Goal: Find specific page/section: Find specific page/section

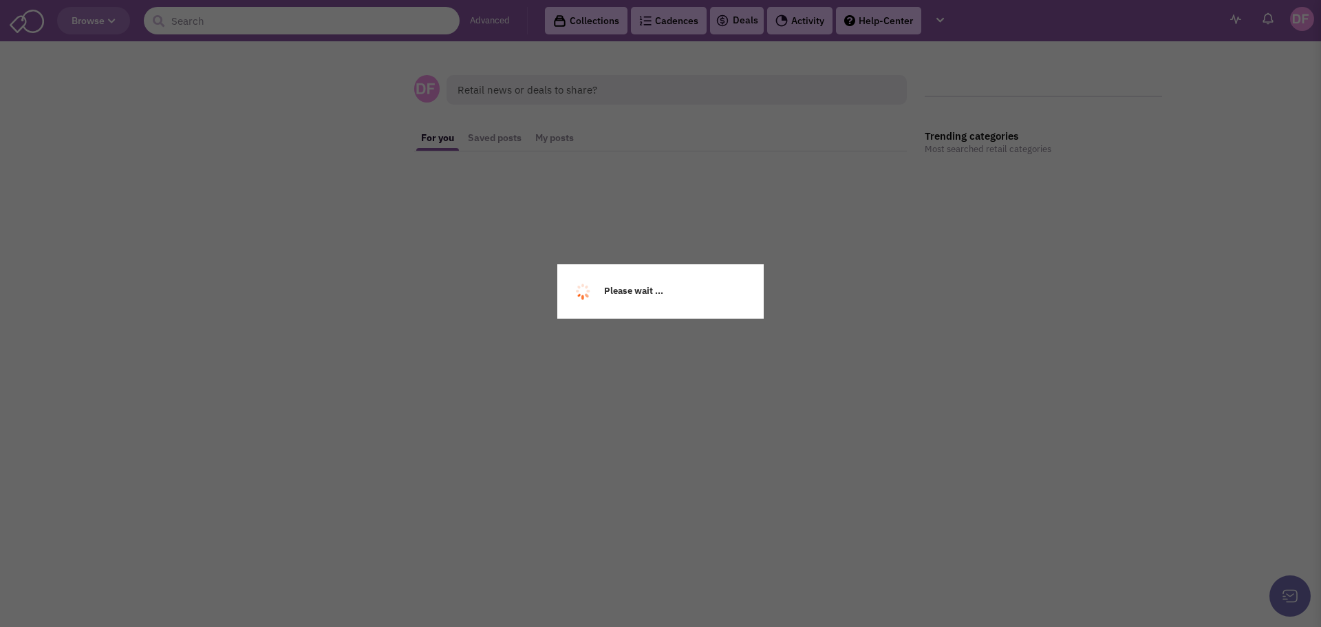
click at [206, 19] on input "text" at bounding box center [302, 21] width 316 height 28
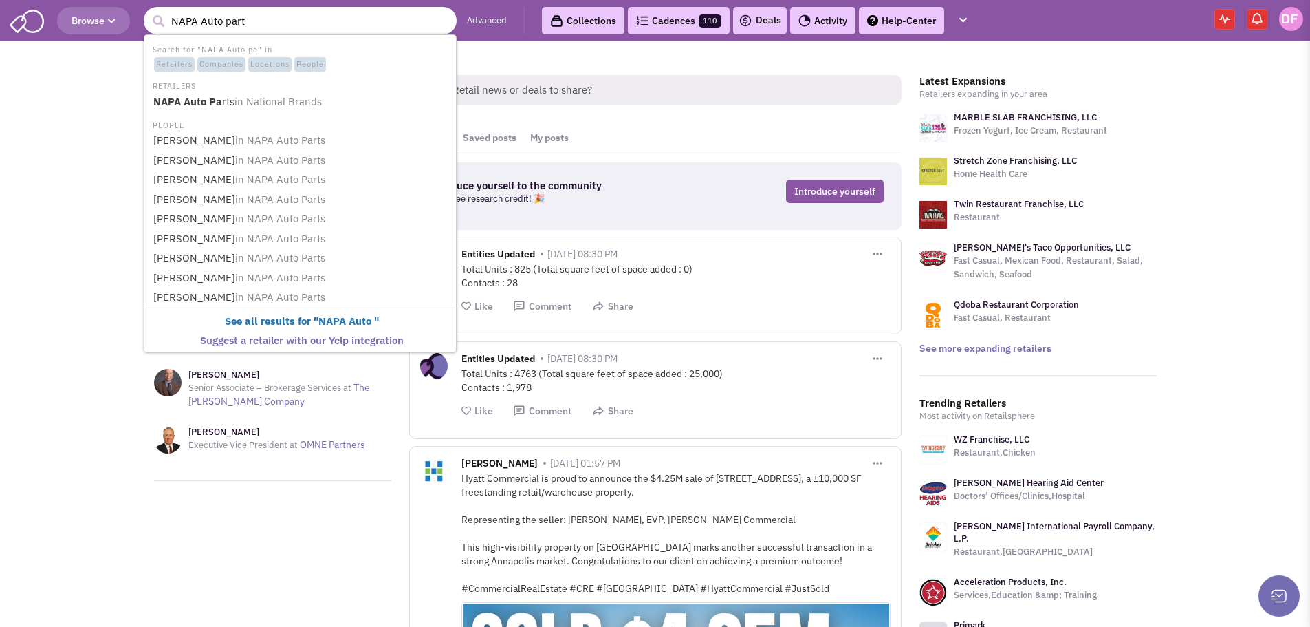
type input "NAPA Auto parts"
click at [193, 102] on b "NAPA Auto Parts" at bounding box center [194, 101] width 83 height 13
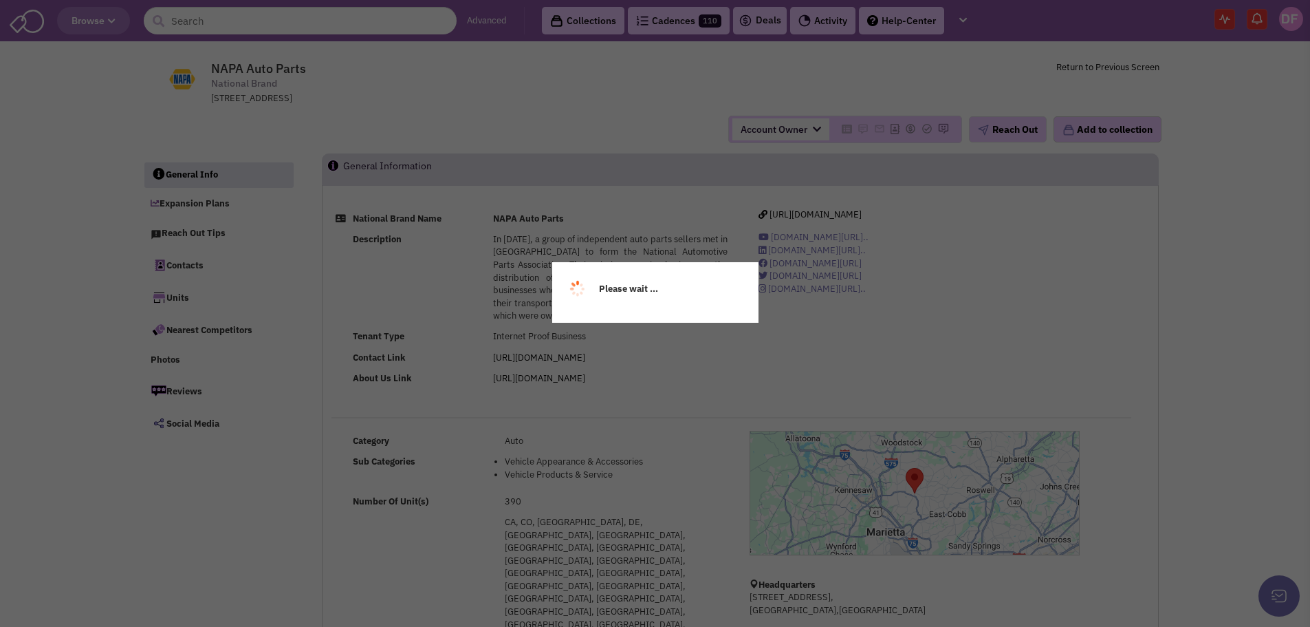
select select
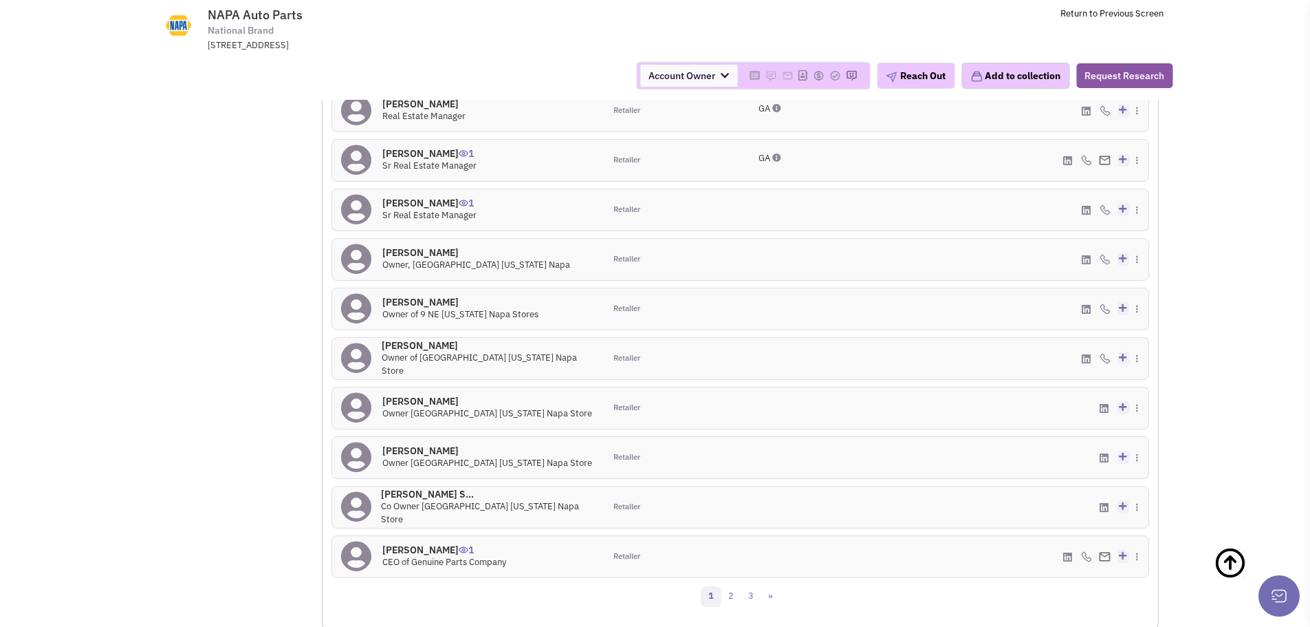
scroll to position [1376, 0]
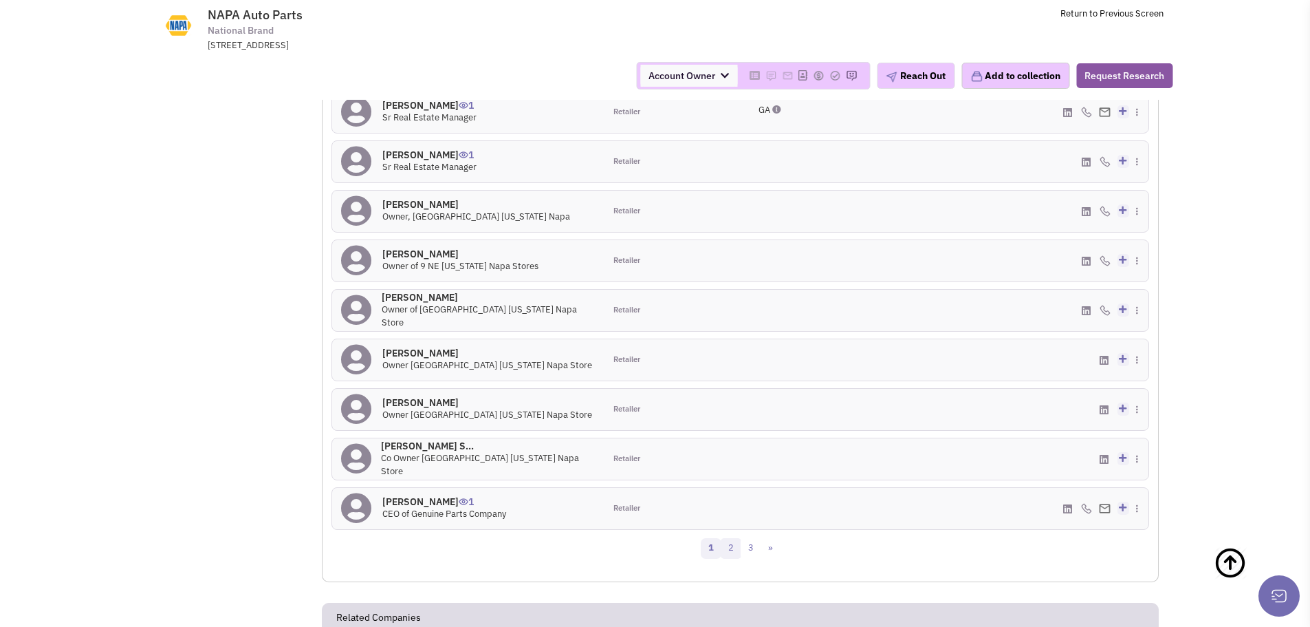
click at [734, 538] on link "2" at bounding box center [731, 548] width 21 height 21
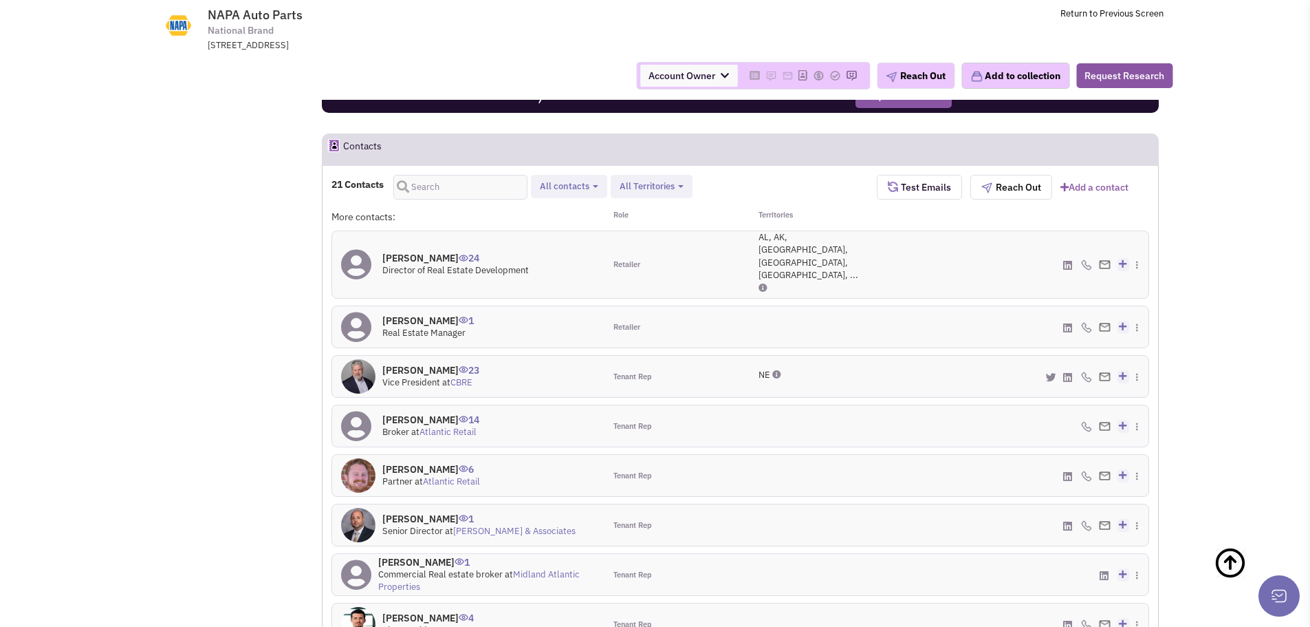
scroll to position [1200, 0]
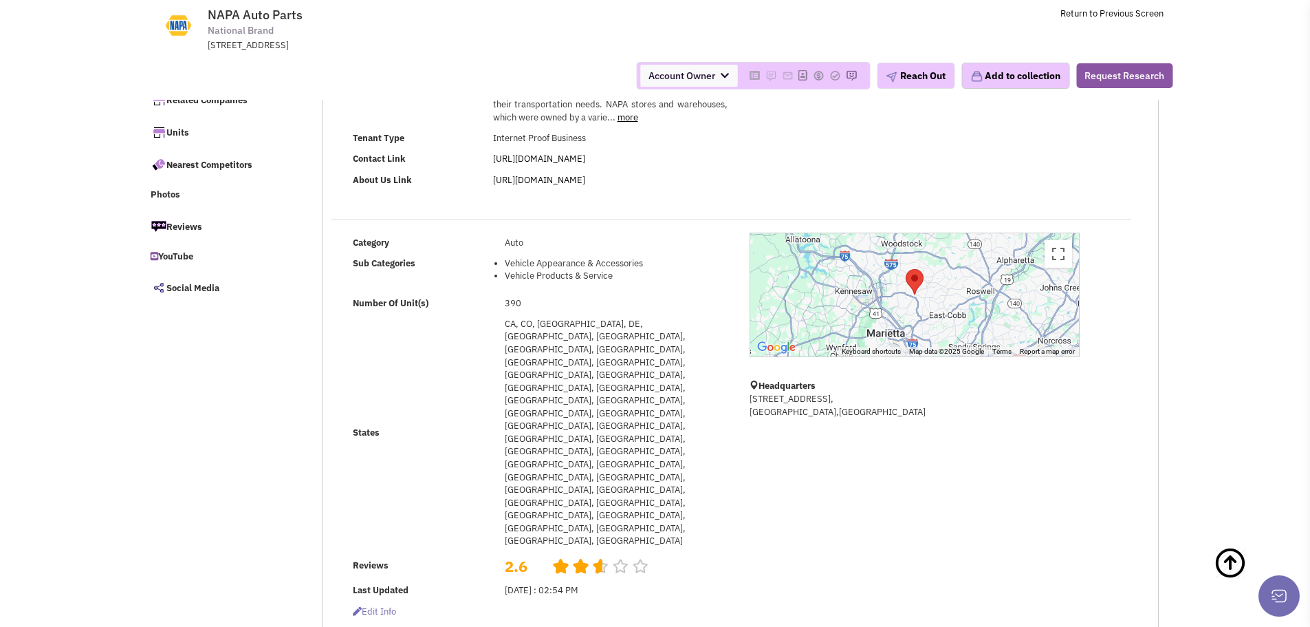
scroll to position [0, 0]
